Goal: Task Accomplishment & Management: Use online tool/utility

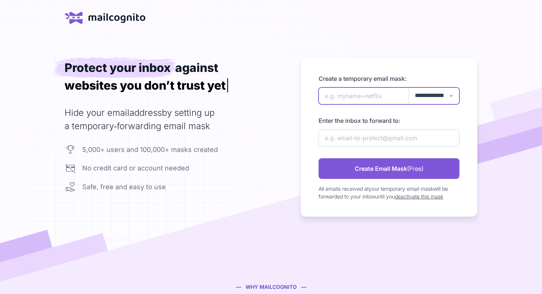
click at [336, 97] on input "newAlias" at bounding box center [388, 95] width 141 height 17
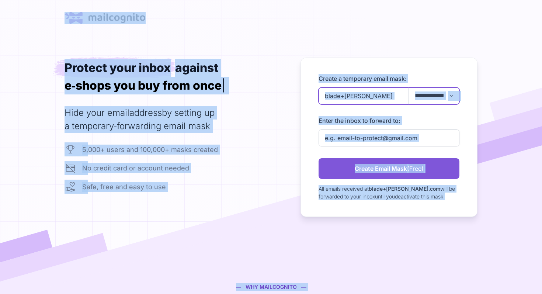
click at [376, 96] on input "blade+[PERSON_NAME]" at bounding box center [388, 95] width 141 height 17
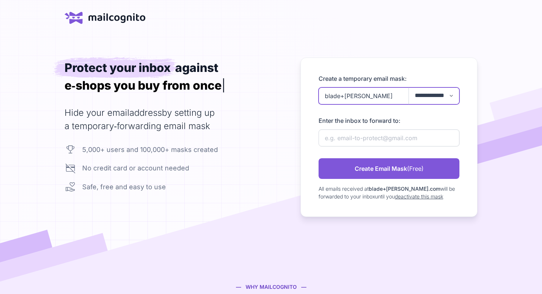
type input "T"
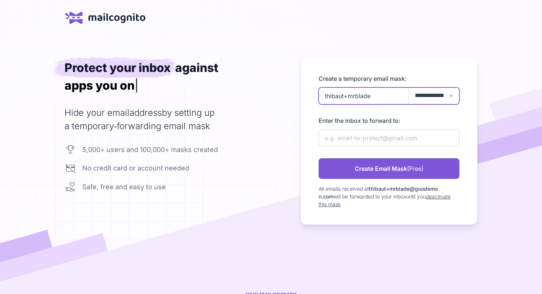
type input "thibaut+mrblade"
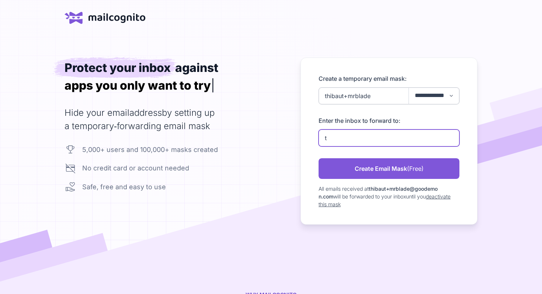
type input "thibaut.yor@gmail.com"
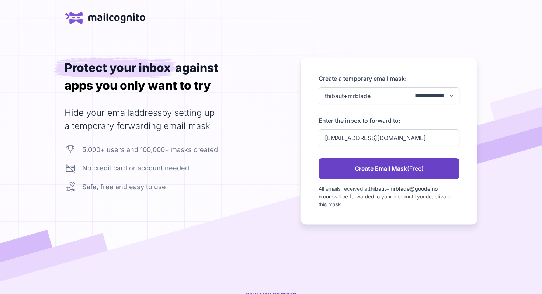
click at [401, 169] on link "Create Email Mask (Free)" at bounding box center [388, 168] width 141 height 21
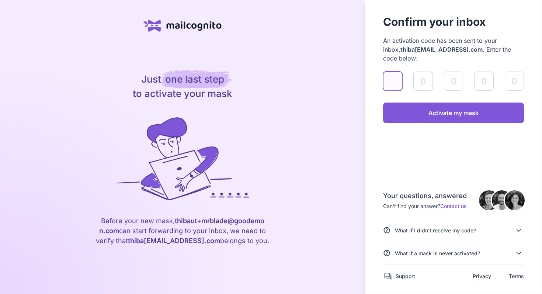
click at [393, 72] on input "validateAlias" at bounding box center [392, 80] width 19 height 19
paste input "5"
type input "5"
type input "7"
type input "1"
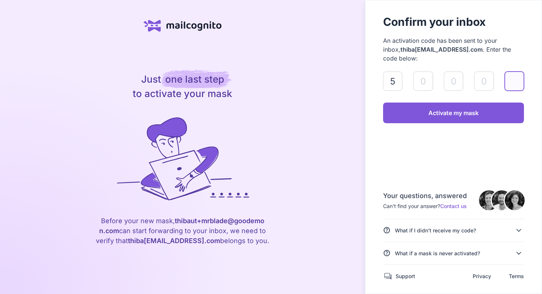
type input "2"
type input "4"
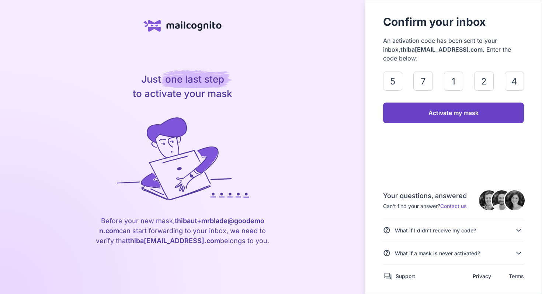
click at [412, 102] on link "Activate my mask" at bounding box center [453, 112] width 141 height 21
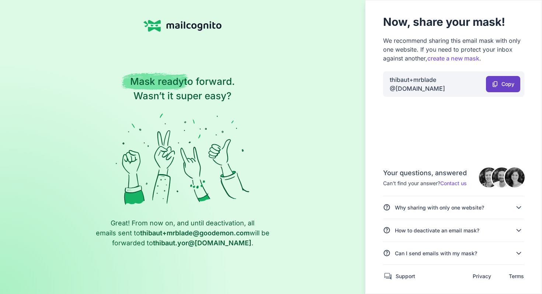
click at [507, 84] on span "Copy" at bounding box center [507, 84] width 13 height 4
